Goal: Communication & Community: Participate in discussion

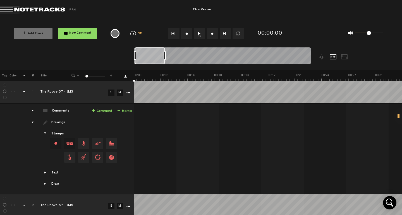
scroll to position [304, 0]
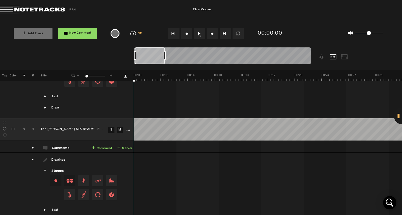
click at [112, 127] on link "S" at bounding box center [111, 130] width 6 height 6
click at [100, 146] on link "+ Comment" at bounding box center [102, 149] width 20 height 6
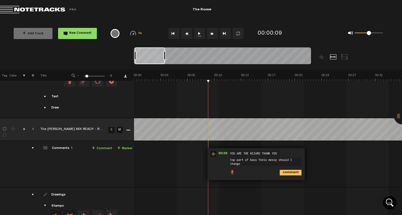
scroll to position [1, 0]
type textarea "top part of bass feels messy should I change the delay level in anthem ?"
click at [298, 170] on icon "comment" at bounding box center [291, 173] width 22 height 6
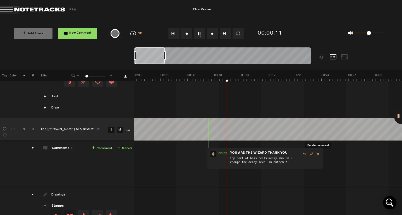
click at [318, 152] on span "Delete comment" at bounding box center [318, 154] width 7 height 4
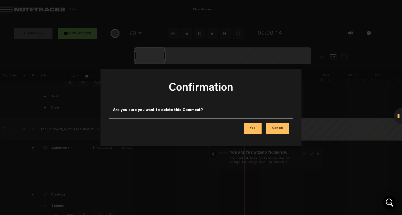
click at [277, 128] on button "Cancel" at bounding box center [277, 128] width 23 height 11
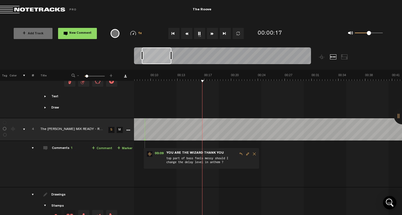
scroll to position [0, 64]
click at [99, 146] on link "+ Comment" at bounding box center [102, 149] width 20 height 6
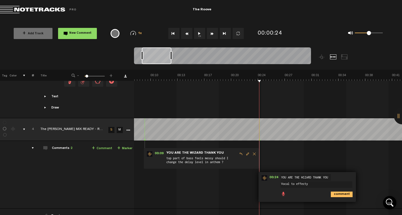
type textarea "Vocal to effecty"
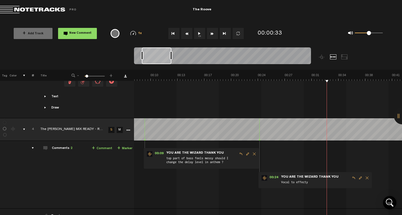
click at [360, 176] on span "Edit comment" at bounding box center [360, 178] width 7 height 4
click at [323, 182] on textarea "Vocal to effecty" at bounding box center [317, 185] width 72 height 7
type textarea "Vocal to effecty"
click at [340, 192] on icon "comment" at bounding box center [342, 195] width 22 height 6
click at [264, 20] on div "Loading... 100% + Add Track New Comment 1x 0.25x 0.5x 0.75x 1x 1.25x 1.5x 1.75x…" at bounding box center [201, 20] width 402 height 0
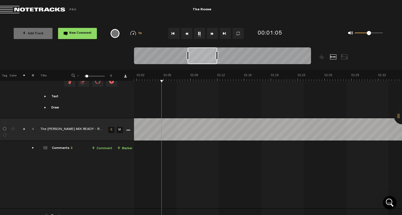
scroll to position [0, 480]
click at [108, 146] on link "+ Comment" at bounding box center [102, 149] width 20 height 6
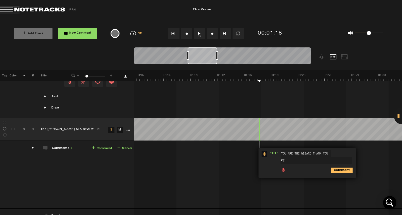
type textarea "e"
type textarea "b"
type textarea "I Like my organ mix better less"
click at [234, 141] on td "4 The [PERSON_NAME] MIX READY - REDO -JM8 S M The [PERSON_NAME] MIX READY - RED…" at bounding box center [268, 175] width 269 height 68
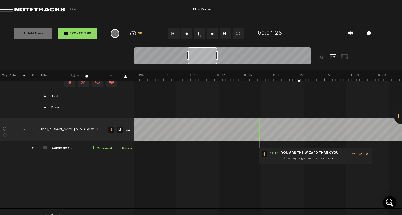
click at [336, 156] on span "I Like my organ mix better less" at bounding box center [316, 159] width 70 height 6
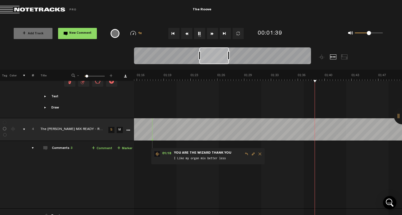
click at [232, 156] on span "I Like my organ mix better less" at bounding box center [209, 159] width 70 height 6
click at [253, 152] on span "Edit comment" at bounding box center [253, 154] width 7 height 4
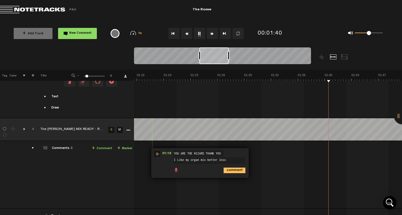
click at [200, 158] on textarea "I Like my organ mix better less" at bounding box center [210, 161] width 72 height 7
click at [207, 158] on textarea "I Like my organ grpup mix better less" at bounding box center [210, 161] width 72 height 7
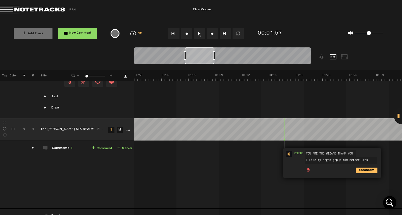
scroll to position [0, 501]
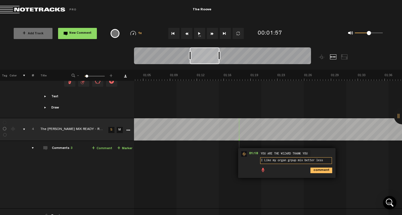
drag, startPoint x: 324, startPoint y: 143, endPoint x: 331, endPoint y: 145, distance: 6.6
click at [324, 158] on textarea "I Like my organ grpup mix better less" at bounding box center [296, 161] width 72 height 7
type textarea "I Like my organ grpup mix better less reverb I find this part gets messy"
click at [328, 170] on icon "comment" at bounding box center [322, 173] width 22 height 6
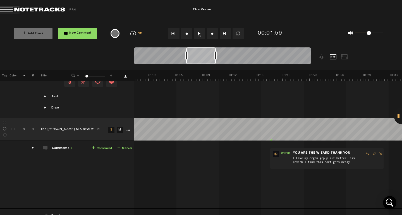
scroll to position [0, 466]
click at [376, 152] on span "Edit comment" at bounding box center [376, 154] width 7 height 4
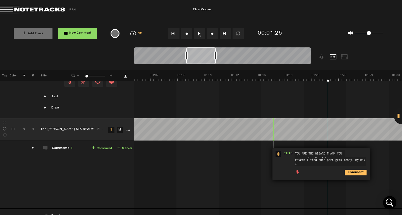
scroll to position [0, 0]
type textarea "I Like my organ grpup mix better less reverb I find this part gets messy. my mi…"
drag, startPoint x: 301, startPoint y: 153, endPoint x: 290, endPoint y: 153, distance: 10.9
click at [290, 153] on div "01:18 - NaN:NaN • : "I Like my organ grpup mix better less reverb I find this p…" at bounding box center [322, 166] width 98 height 37
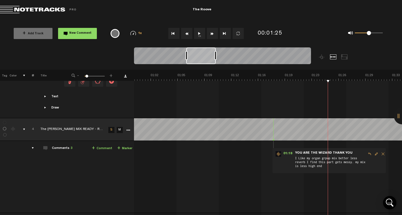
click at [377, 152] on span "Edit comment" at bounding box center [376, 154] width 7 height 4
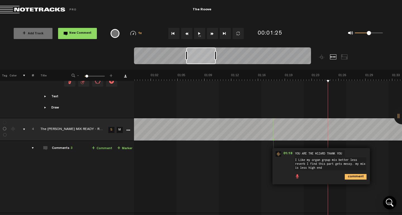
click at [306, 158] on textarea "I Like my organ grpup mix better less reverb I find this part gets messy. my mi…" at bounding box center [331, 164] width 72 height 13
click at [335, 158] on textarea "I Like my organ grpup mix better less reverb I find this part gets messy. my mi…" at bounding box center [331, 164] width 72 height 13
drag, startPoint x: 352, startPoint y: 153, endPoint x: 330, endPoint y: 153, distance: 22.1
click at [330, 158] on textarea "I Like my organ grpup mix better less reverb I find this part gets messy. my mi…" at bounding box center [331, 164] width 72 height 13
type textarea "I Like my organ grpup mix better less reverb I find this part gets messy. my mi…"
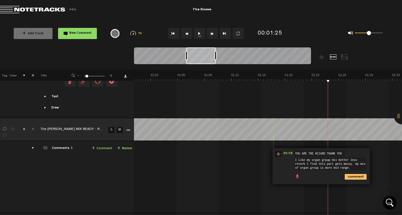
click at [358, 174] on icon "comment" at bounding box center [356, 177] width 22 height 6
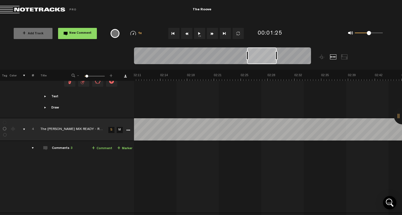
scroll to position [0, 967]
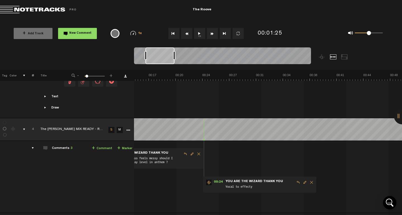
drag, startPoint x: 252, startPoint y: 59, endPoint x: 155, endPoint y: 71, distance: 97.7
click at [155, 20] on div "Loading... 100% + Add Track New Comment 1x 0.25x 0.5x 0.75x 1x 1.25x 1.5x 1.75x…" at bounding box center [201, 20] width 402 height 0
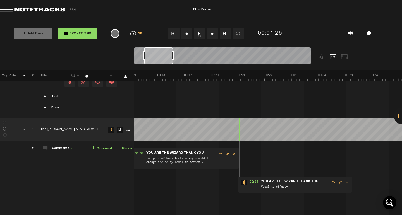
scroll to position [0, 84]
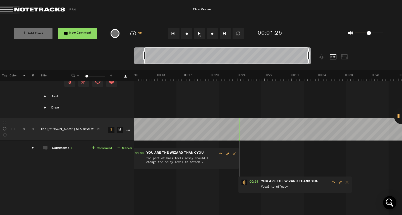
drag, startPoint x: 174, startPoint y: 59, endPoint x: 402, endPoint y: 46, distance: 229.0
click at [402, 20] on div "Loading... 100% + Add Track New Comment 1x 0.25x 0.5x 0.75x 1x 1.25x 1.5x 1.75x…" at bounding box center [201, 20] width 402 height 0
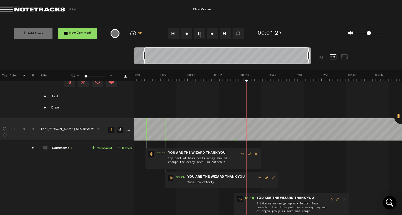
scroll to position [0, 0]
click at [267, 176] on span "Edit comment" at bounding box center [267, 178] width 7 height 4
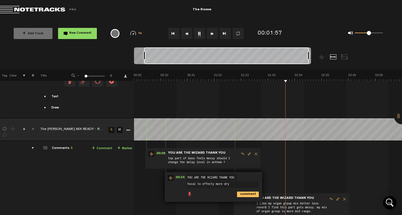
click at [325, 151] on div "00:09 - NaN:NaN • : "top part of bass feels messy should I change the delay lev…" at bounding box center [269, 192] width 268 height 92
click at [196, 32] on button "1x" at bounding box center [199, 33] width 11 height 11
click at [198, 34] on button "1x" at bounding box center [199, 33] width 11 height 11
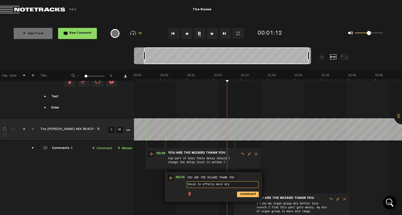
drag, startPoint x: 234, startPoint y: 168, endPoint x: 199, endPoint y: 169, distance: 35.8
click at [199, 182] on textarea "Vocal to effecty more dry" at bounding box center [223, 185] width 72 height 7
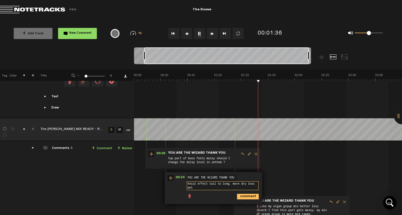
scroll to position [1, 0]
type textarea "Vocal effect tail to long. more dry less wet."
click at [251, 194] on icon "comment" at bounding box center [248, 197] width 22 height 6
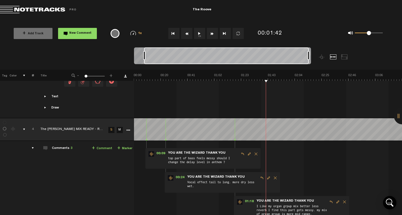
scroll to position [347, 0]
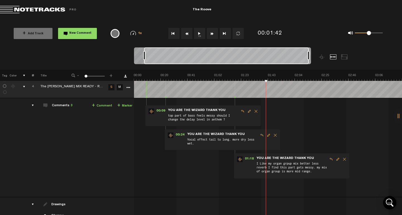
click at [338, 158] on span "Edit comment" at bounding box center [338, 160] width 7 height 4
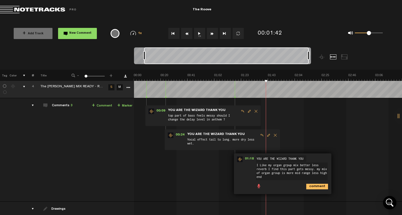
type textarea "I Like my organ grpup mix better less reverb I find this part gets messy. my mi…"
click at [321, 184] on icon "comment" at bounding box center [318, 187] width 22 height 6
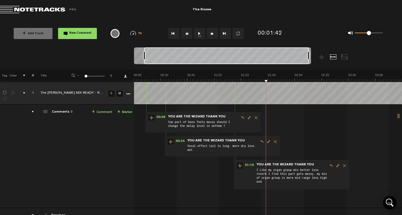
scroll to position [329, 0]
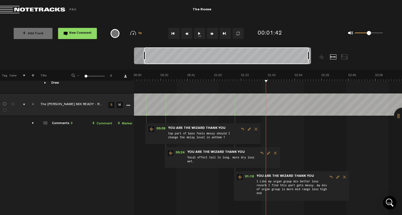
click at [268, 151] on span "Edit comment" at bounding box center [268, 153] width 7 height 4
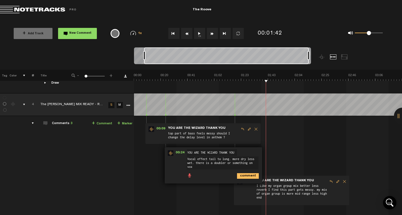
scroll to position [0, 0]
drag, startPoint x: 221, startPoint y: 152, endPoint x: 210, endPoint y: 151, distance: 11.9
click at [210, 157] on textarea "Vocal effect tail to long. more dry less wet. there is a doubler or something o…" at bounding box center [223, 163] width 72 height 13
click at [219, 157] on textarea "Vocal effect tail to long. more dry less wet. there is a doubler or something o…" at bounding box center [223, 163] width 72 height 13
click at [221, 157] on textarea "Vocal effect tail to long. more dry less wet. there is a doubler or something o…" at bounding box center [223, 163] width 72 height 13
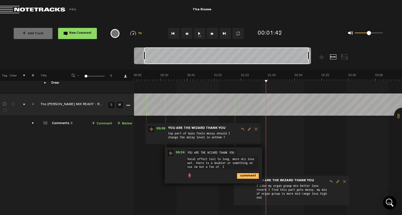
click at [189, 157] on textarea "Vocal effect tail to long. more dry less wet. there is a doubler or something o…" at bounding box center [223, 163] width 72 height 13
click at [229, 157] on textarea "Vocal effect tail to long. more dry less wet. there is a doubler or something o…" at bounding box center [223, 163] width 72 height 13
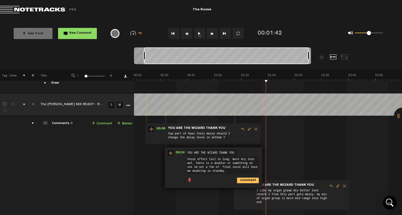
type textarea "Vocal effect tail to long. more dry less wet. there is a doubler or something o…"
click at [253, 178] on icon "comment" at bounding box center [248, 181] width 22 height 6
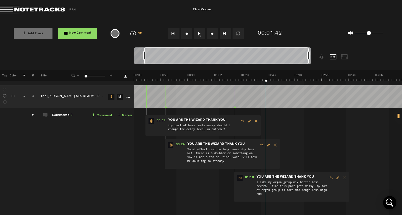
scroll to position [354, 0]
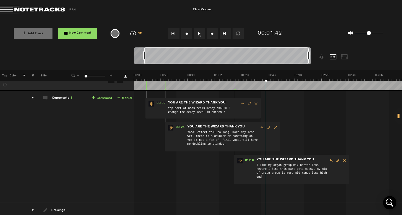
click at [338, 159] on span "Edit comment" at bounding box center [338, 161] width 7 height 4
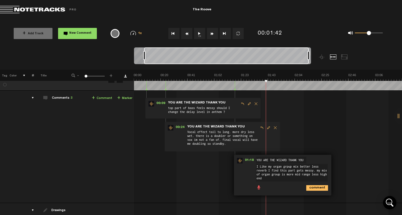
drag, startPoint x: 323, startPoint y: 160, endPoint x: 324, endPoint y: 163, distance: 3.3
click at [324, 164] on textarea "I Like my organ grpup mix better less reverb I find this part gets messy. my mi…" at bounding box center [292, 173] width 72 height 18
click at [291, 164] on textarea "I Like my organ grpup mix better less reverb I find this part gets messy. my mi…" at bounding box center [292, 173] width 72 height 18
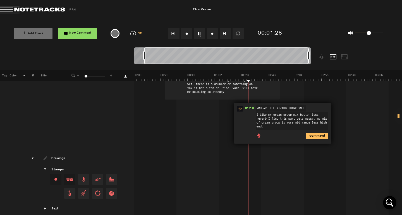
scroll to position [395, 0]
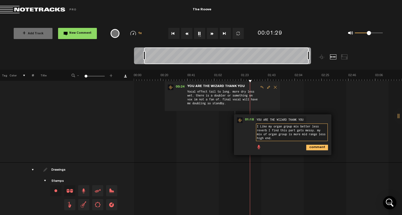
click at [269, 124] on textarea "I Like my organ grpup mix better less reverb I find this part gets messy. my mi…" at bounding box center [292, 133] width 72 height 18
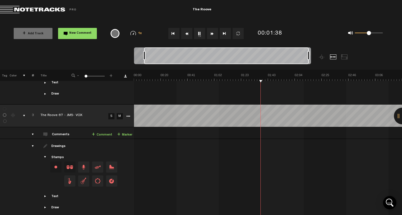
scroll to position [406, 0]
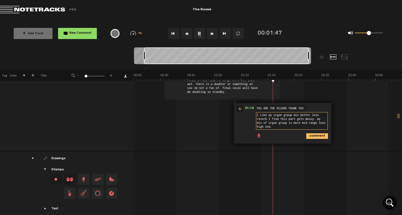
drag, startPoint x: 316, startPoint y: 105, endPoint x: 313, endPoint y: 98, distance: 7.0
click at [313, 112] on textarea "I Like my organ grpup mix better less reverb I find this part gets messy. my mi…" at bounding box center [292, 121] width 72 height 18
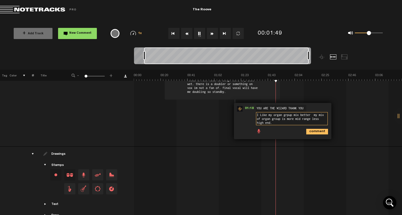
scroll to position [402, 0]
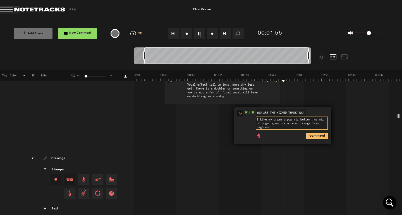
drag, startPoint x: 294, startPoint y: 108, endPoint x: 314, endPoint y: 104, distance: 20.5
click at [314, 117] on textarea "I Like my organ grpup mix better my mix of organ group is more mid range less h…" at bounding box center [292, 123] width 72 height 13
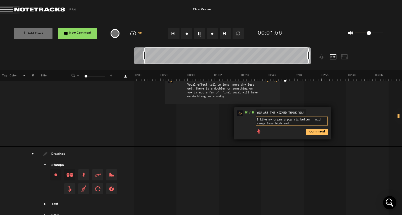
scroll to position [397, 0]
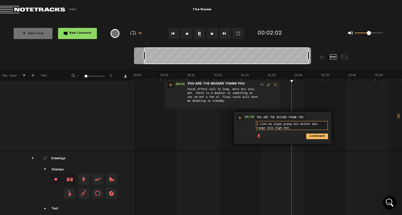
drag, startPoint x: 293, startPoint y: 112, endPoint x: 312, endPoint y: 108, distance: 19.7
click at [312, 121] on textarea "I Like my organ grpup mix better mid range less high end." at bounding box center [292, 125] width 72 height 9
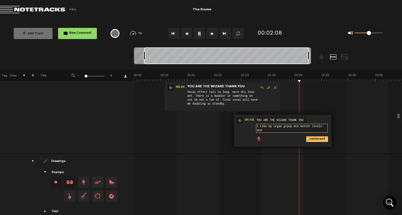
scroll to position [1, 0]
click at [310, 124] on textarea "I Like my organ grpup mix better levels and eq range." at bounding box center [292, 128] width 72 height 9
type textarea "I Like my organ grpup mix better. levels and eq range."
click at [293, 124] on textarea "I Like my organ grpup mix better. levels and eq range." at bounding box center [292, 128] width 72 height 9
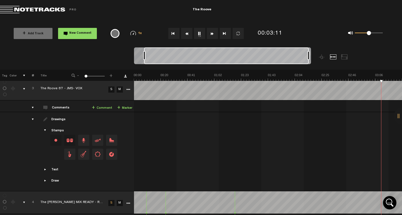
scroll to position [285, 0]
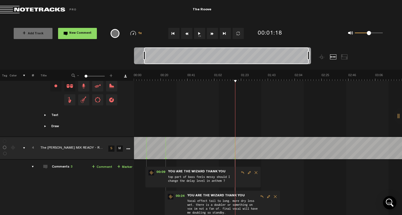
click at [107, 164] on link "+ Comment" at bounding box center [102, 167] width 20 height 6
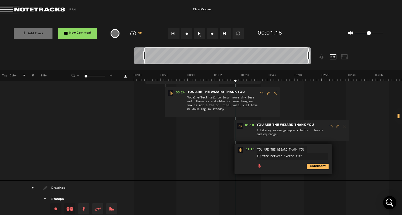
scroll to position [390, 0]
click at [312, 153] on textarea "EQ vibe between "verse mix"" at bounding box center [293, 156] width 72 height 7
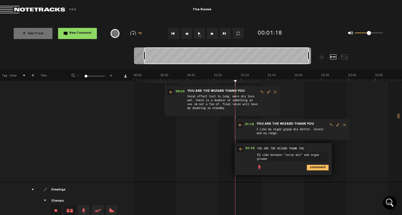
scroll to position [1, 0]
click at [313, 153] on textarea "EQ vibe between "verse mix" and organ groupe"" at bounding box center [293, 157] width 72 height 9
click at [284, 153] on textarea "EQ vibe between "verse mix" and "organ groupe"" at bounding box center [293, 157] width 72 height 9
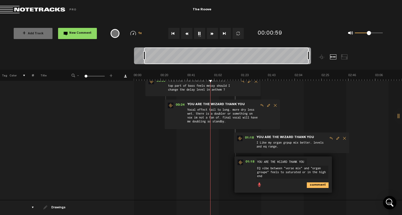
scroll to position [389, 0]
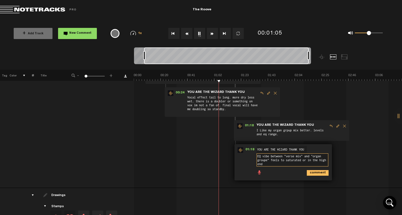
click at [278, 154] on textarea "EQ vibe between "verse mix" and "organ groupe" feels to saturated or in the hig…" at bounding box center [293, 160] width 72 height 13
drag, startPoint x: 264, startPoint y: 141, endPoint x: 250, endPoint y: 140, distance: 14.3
click at [250, 144] on div "01:18 - NaN:NaN • : "EQ vibe between "verse mix" and "organ groupe" feels to sa…" at bounding box center [284, 162] width 98 height 37
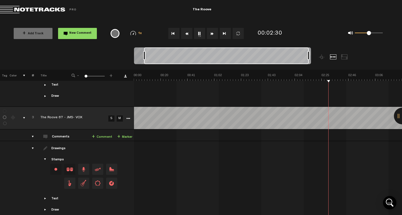
scroll to position [392, 0]
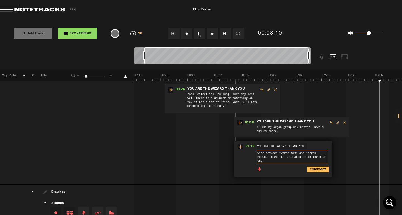
click at [298, 150] on textarea "vibe between "verse mix" and "organ groupe" feels to saturated or in the high e…" at bounding box center [293, 156] width 72 height 13
type textarea "vibe between "verse lead" and "organ groupe" feels to saturated or in the high …"
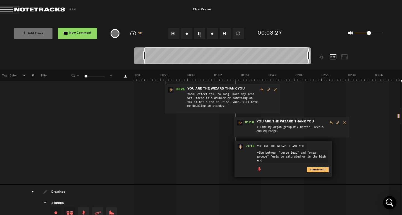
click at [318, 167] on icon "comment" at bounding box center [318, 170] width 22 height 6
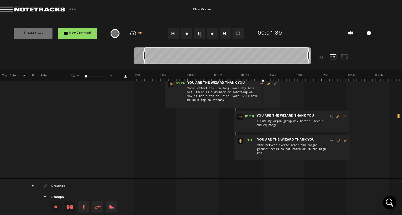
scroll to position [353, 0]
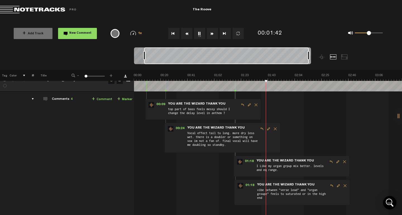
click at [198, 32] on button "1x" at bounding box center [199, 33] width 11 height 11
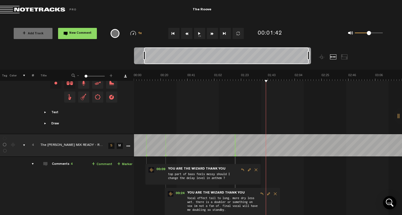
scroll to position [287, 0]
